Goal: Information Seeking & Learning: Find specific fact

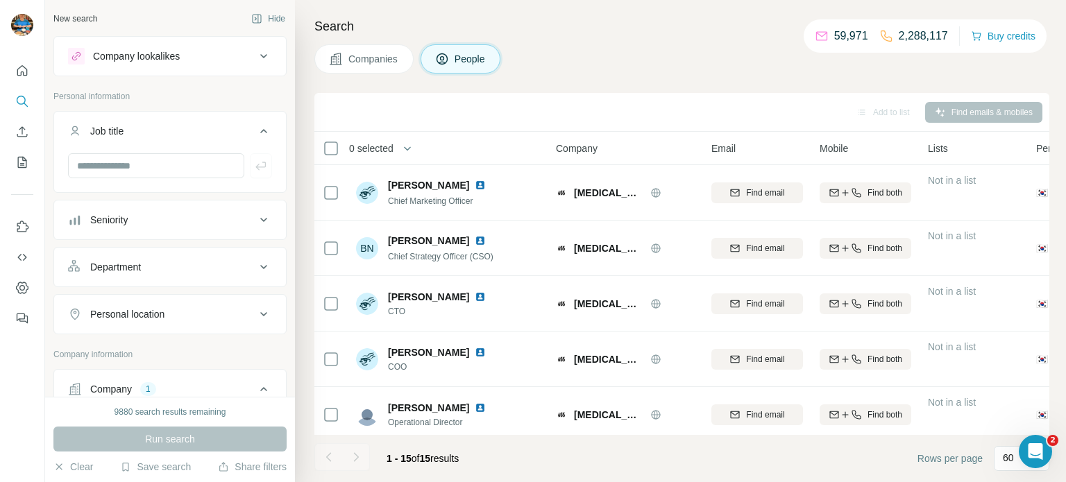
scroll to position [562, 0]
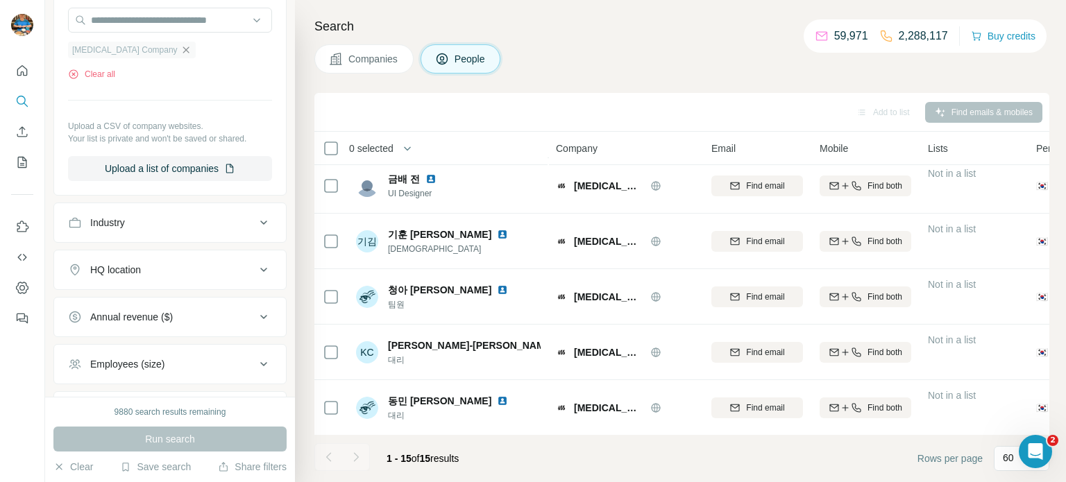
click at [180, 50] on icon "button" at bounding box center [185, 49] width 11 height 11
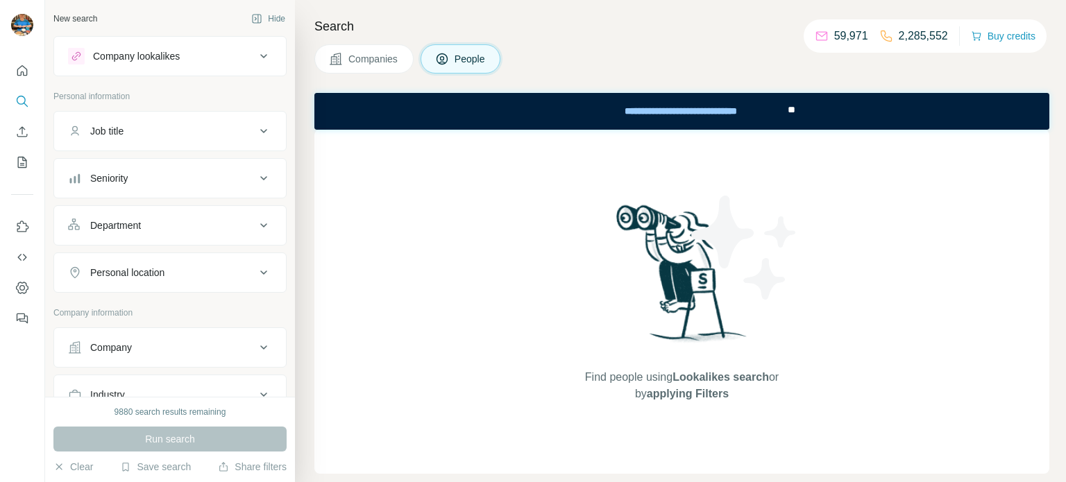
click at [212, 341] on div "Company" at bounding box center [161, 348] width 187 height 14
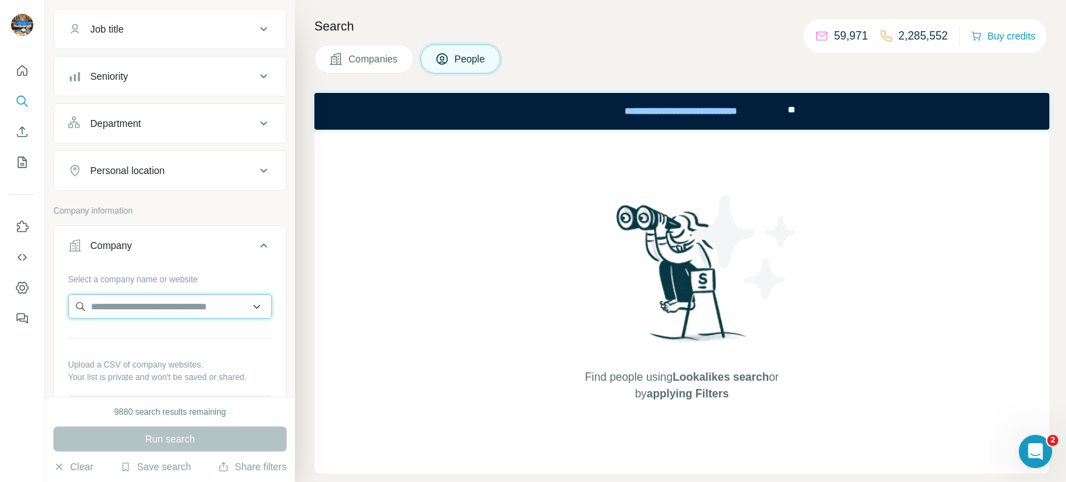
click at [165, 312] on input "text" at bounding box center [170, 306] width 204 height 25
paste input "**********"
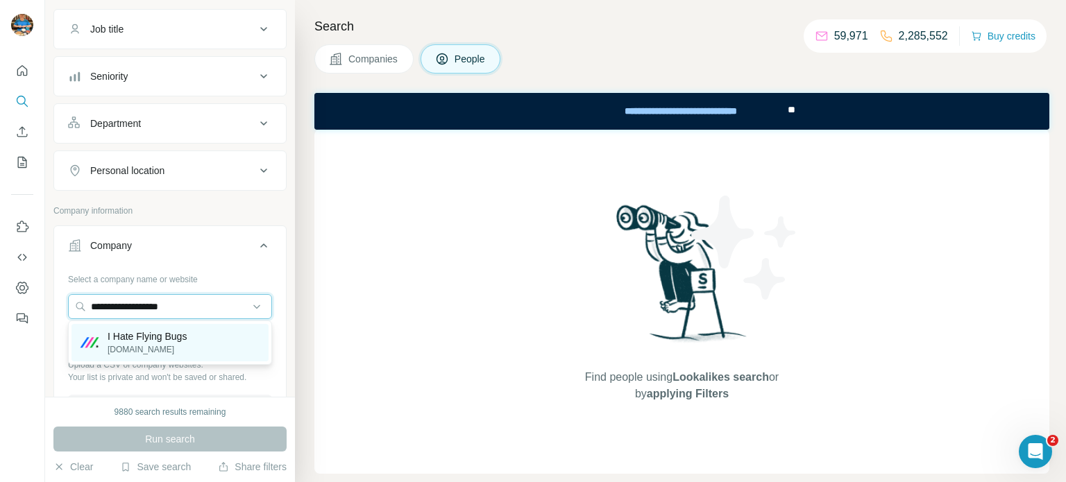
type input "**********"
click at [170, 335] on p "I Hate Flying Bugs" at bounding box center [147, 337] width 79 height 14
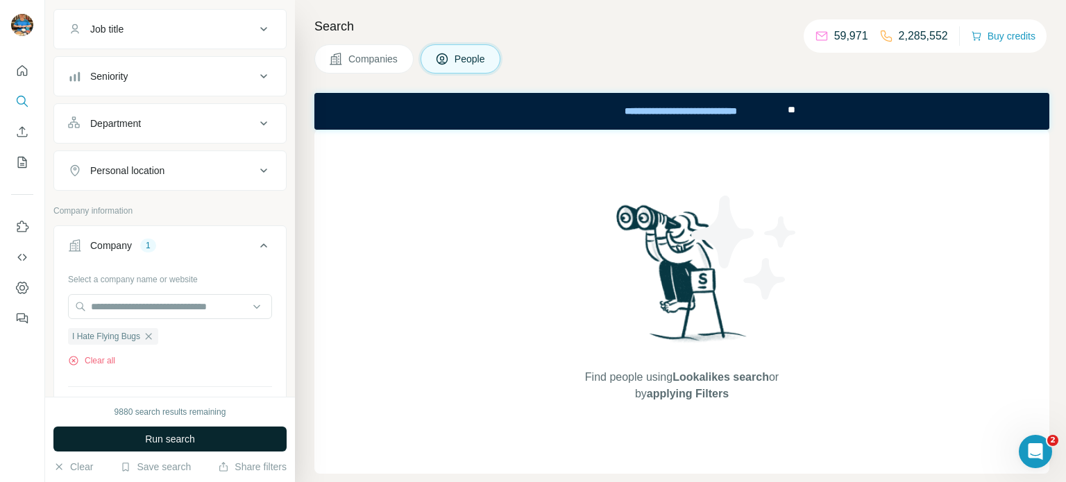
click at [200, 441] on button "Run search" at bounding box center [169, 439] width 233 height 25
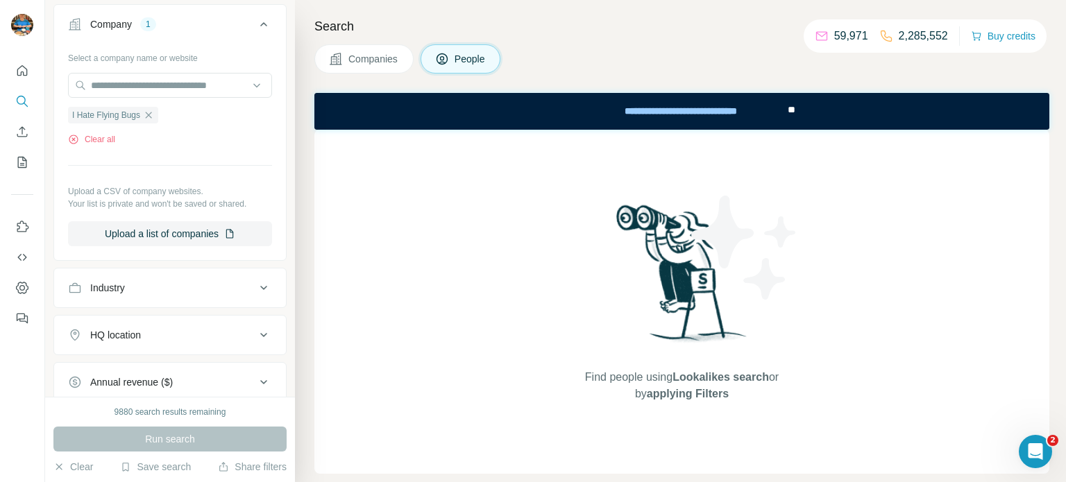
scroll to position [375, 0]
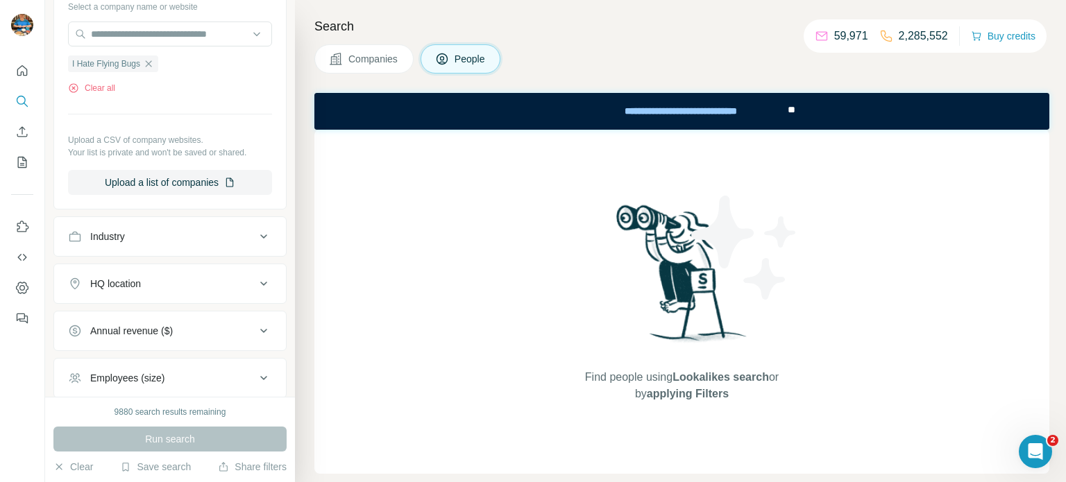
click at [393, 62] on span "Companies" at bounding box center [373, 59] width 51 height 14
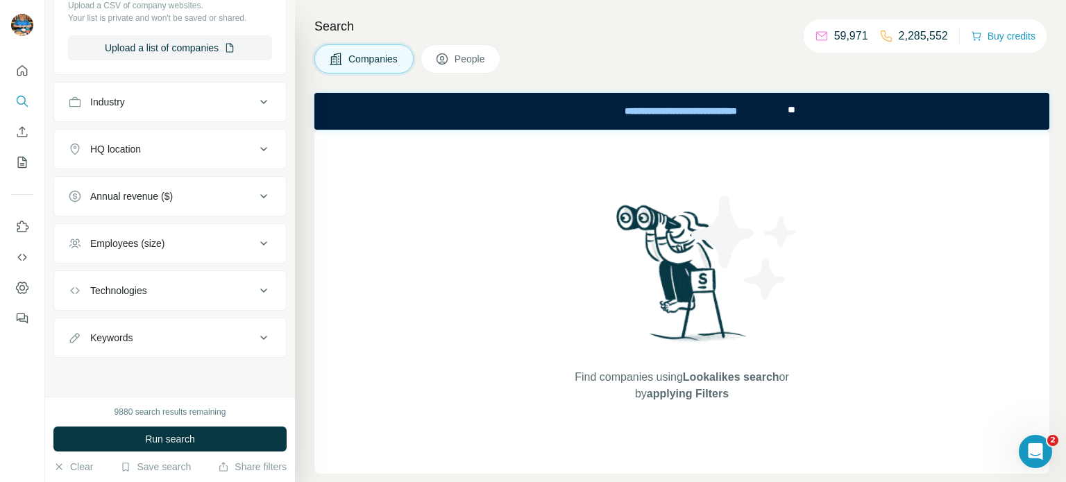
scroll to position [290, 0]
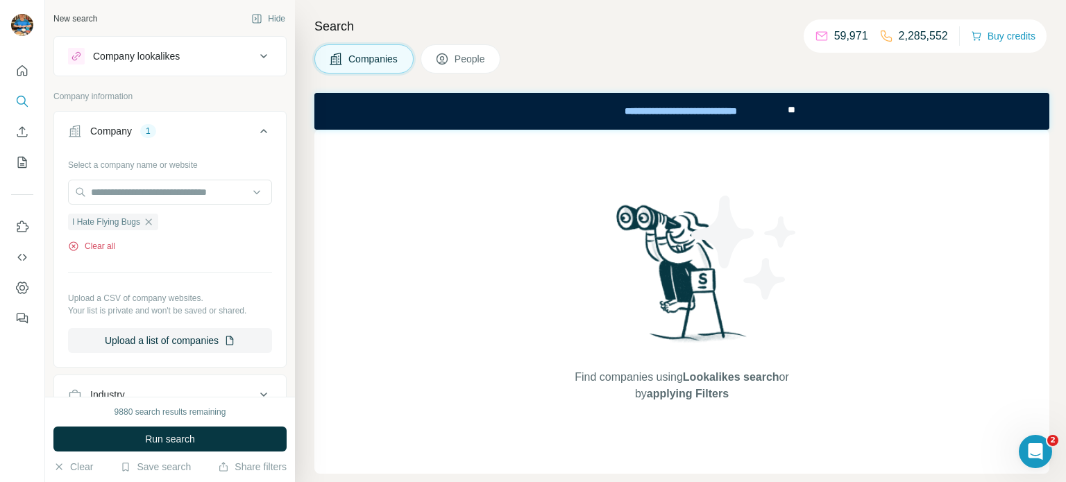
click at [110, 248] on button "Clear all" at bounding box center [91, 246] width 47 height 12
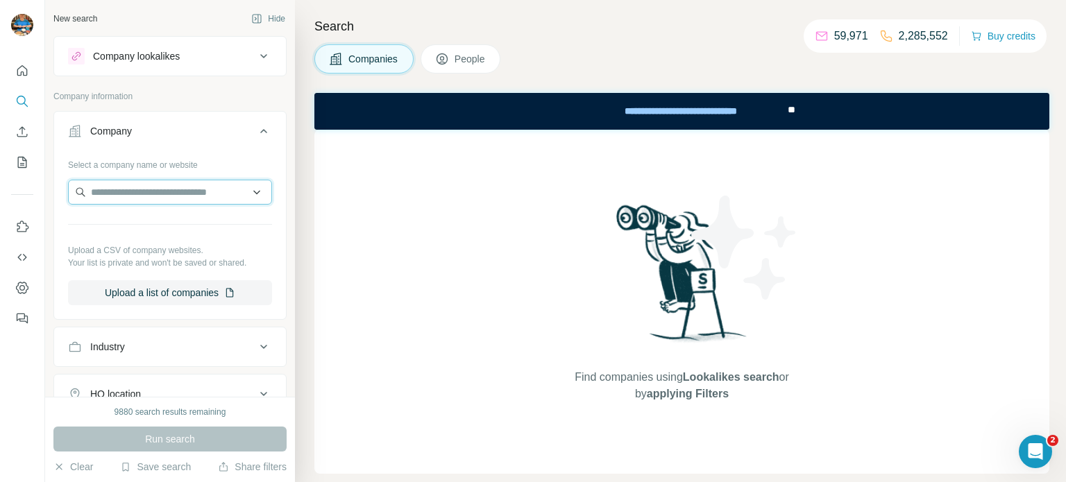
click at [167, 189] on input "text" at bounding box center [170, 192] width 204 height 25
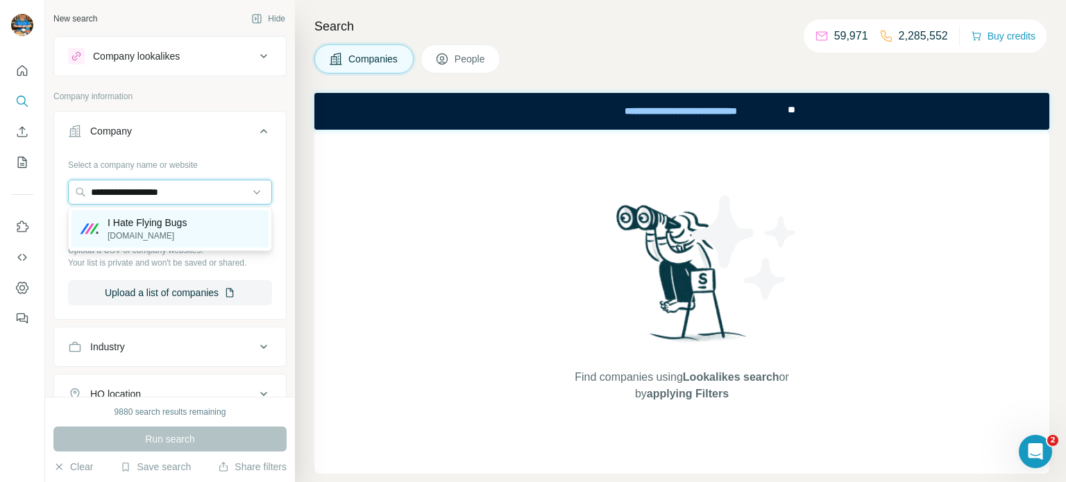
type input "**********"
click at [159, 230] on p "[DOMAIN_NAME]" at bounding box center [147, 236] width 79 height 12
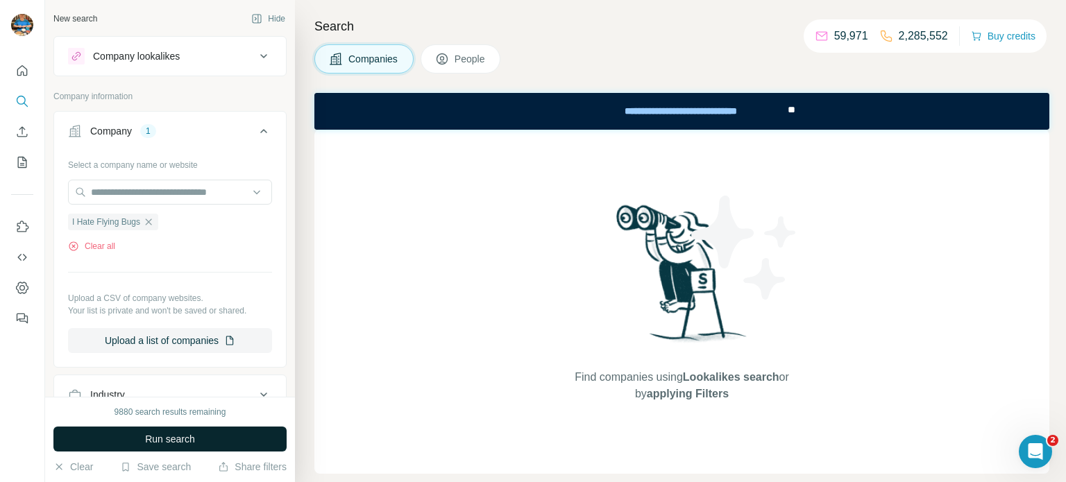
click at [188, 439] on span "Run search" at bounding box center [170, 439] width 50 height 14
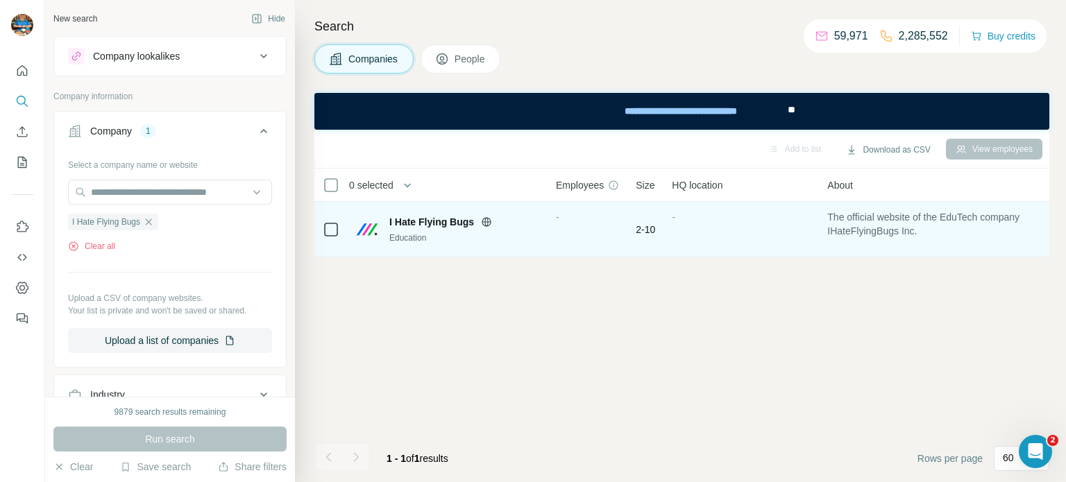
click at [462, 224] on span "I Hate Flying Bugs" at bounding box center [431, 222] width 85 height 14
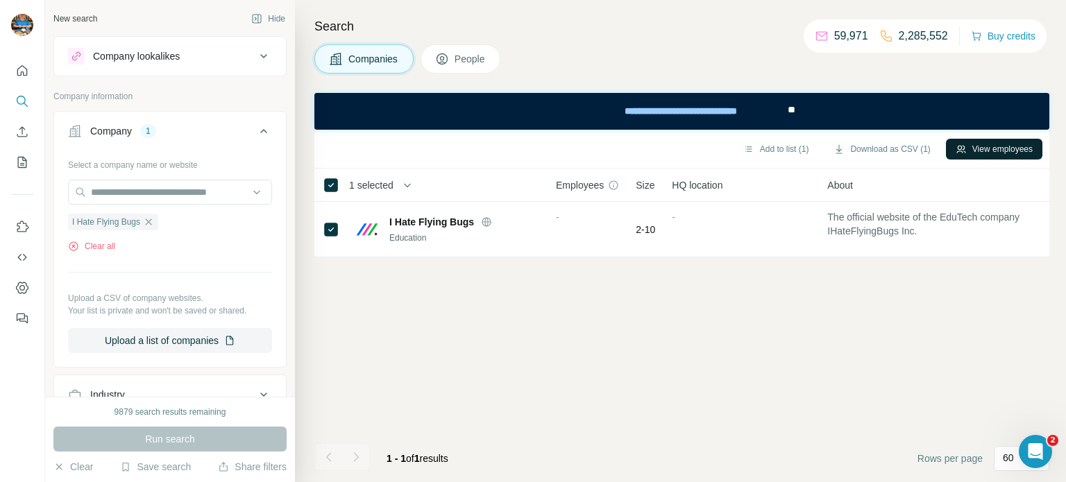
click at [966, 146] on button "View employees" at bounding box center [994, 149] width 96 height 21
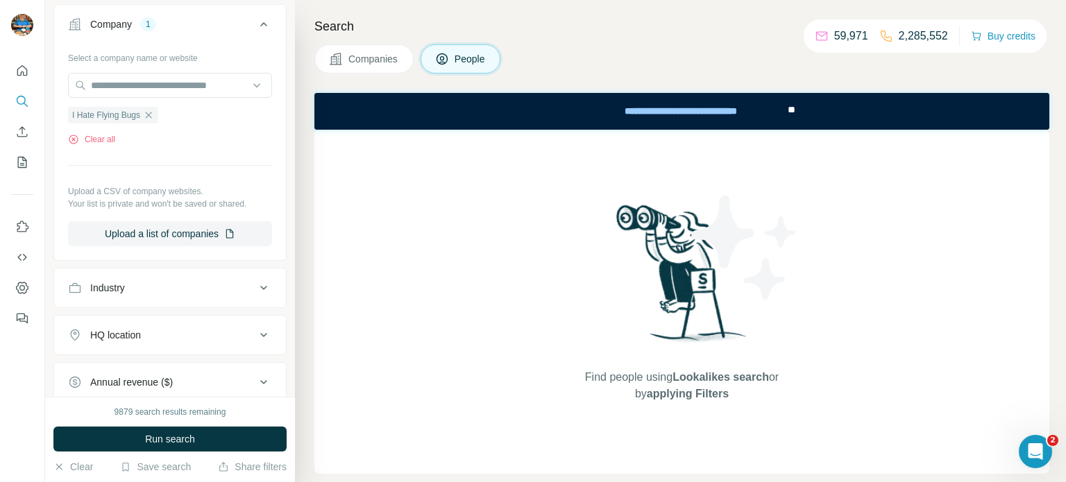
scroll to position [330, 0]
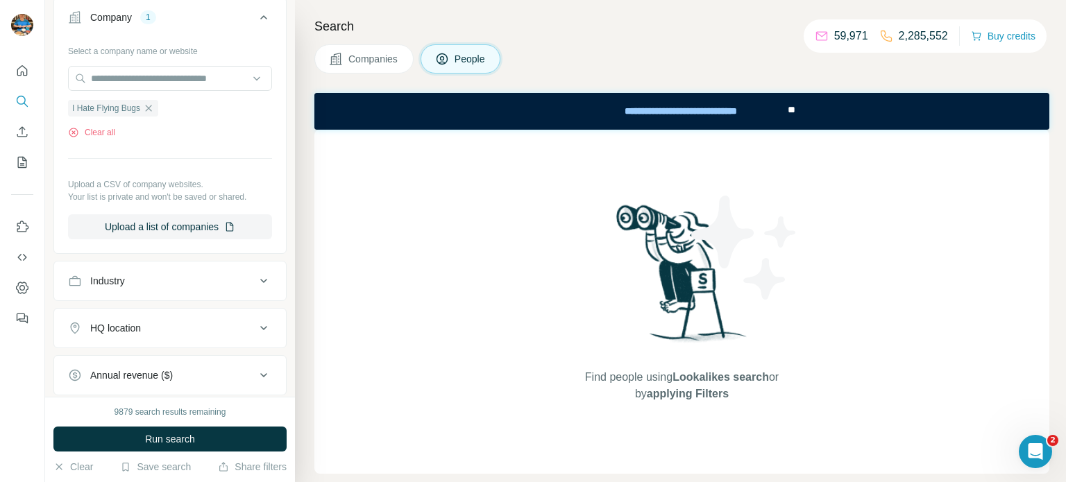
click at [648, 37] on div "Search Companies People Find people using Lookalikes search or by applying Filt…" at bounding box center [680, 241] width 771 height 482
